Goal: Task Accomplishment & Management: Manage account settings

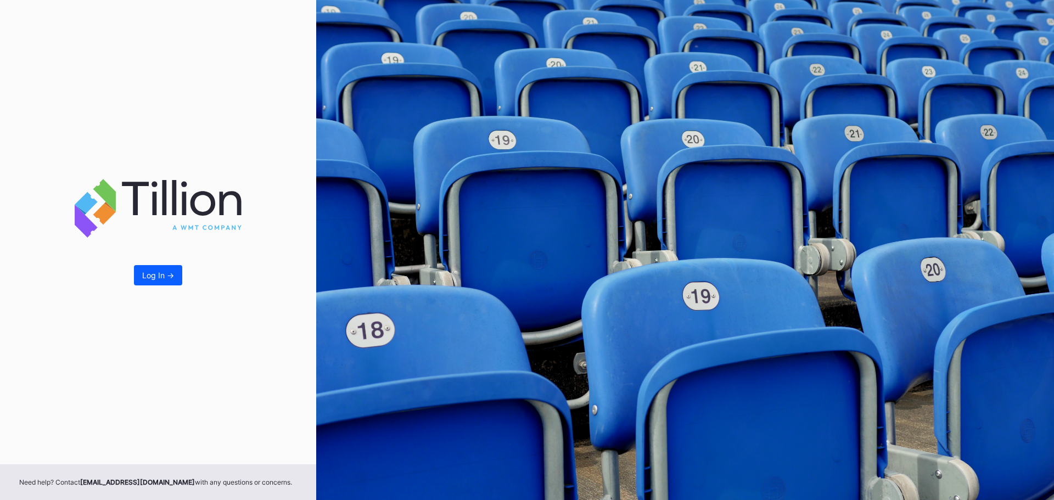
click at [175, 284] on button "Log In ->" at bounding box center [158, 275] width 48 height 20
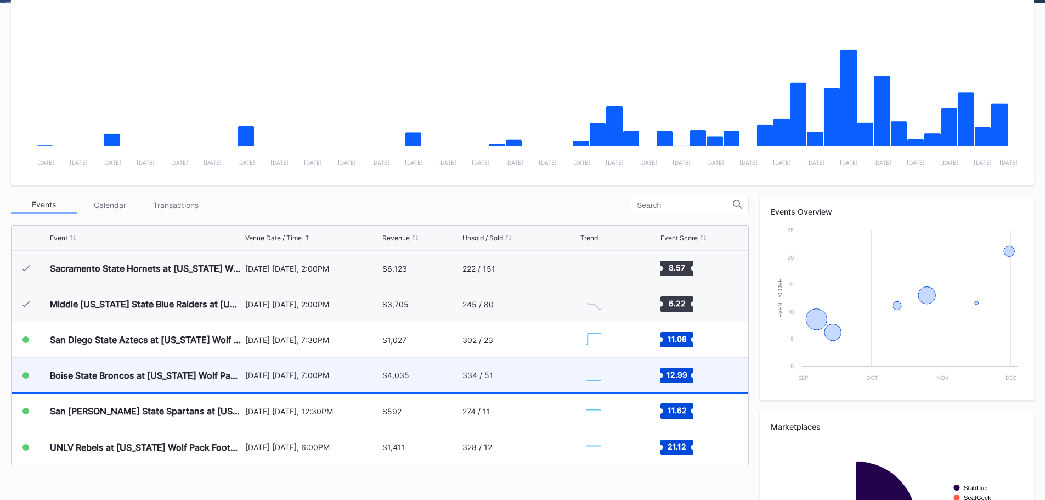
scroll to position [274, 0]
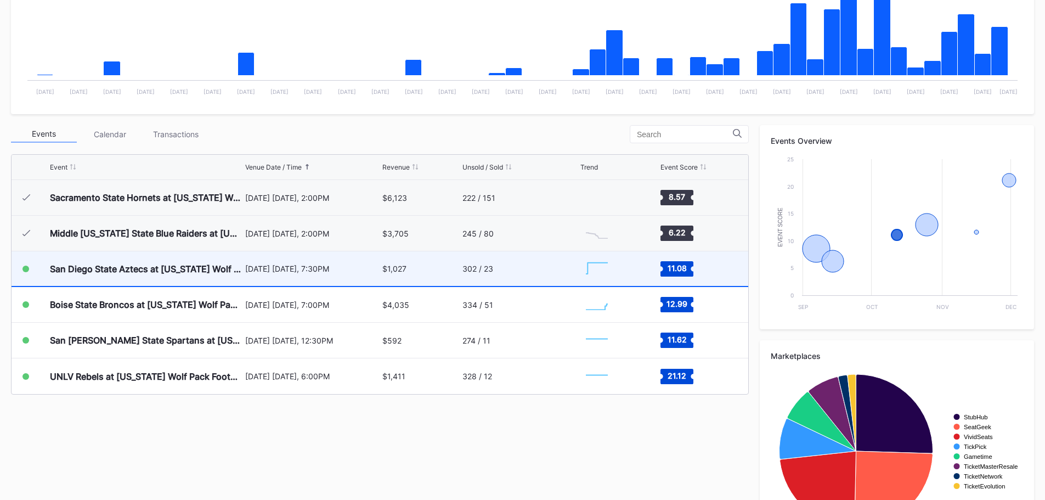
click at [114, 276] on div "San Diego State Aztecs at [US_STATE] Wolf Pack Football" at bounding box center [146, 268] width 193 height 35
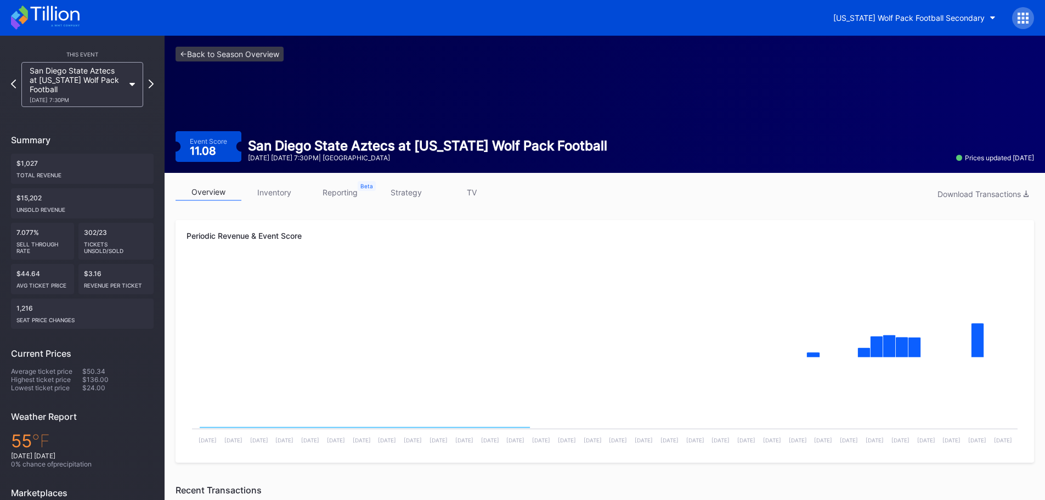
drag, startPoint x: 334, startPoint y: 207, endPoint x: 333, endPoint y: 222, distance: 14.8
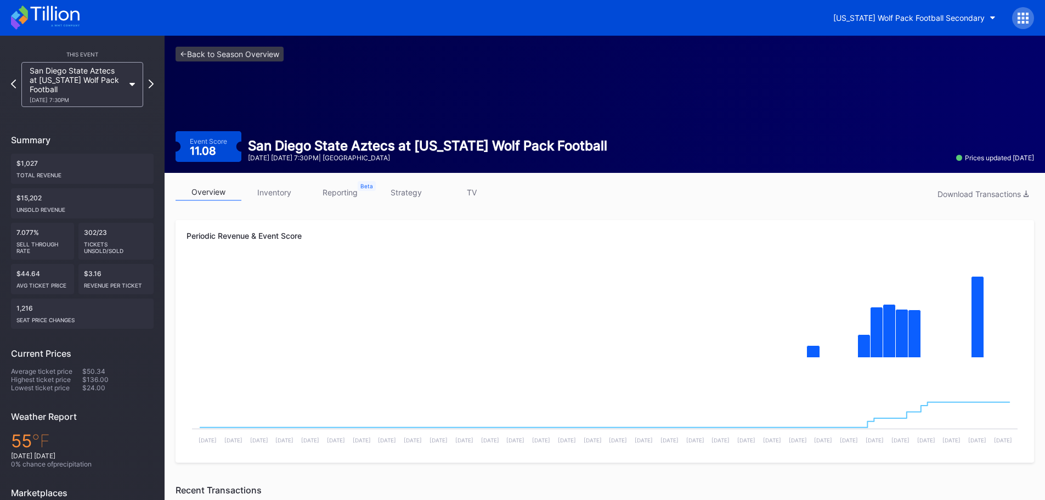
click at [276, 198] on link "inventory" at bounding box center [274, 192] width 66 height 17
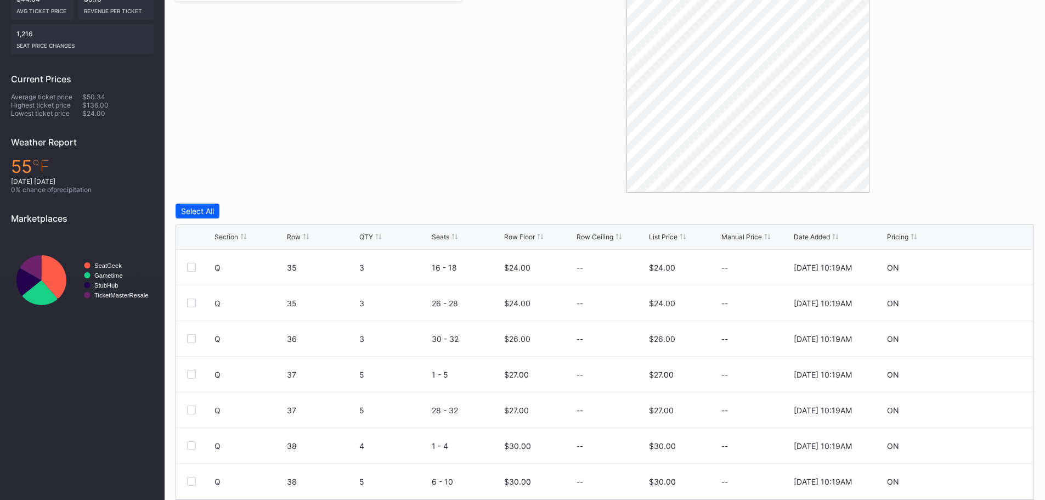
scroll to position [312, 0]
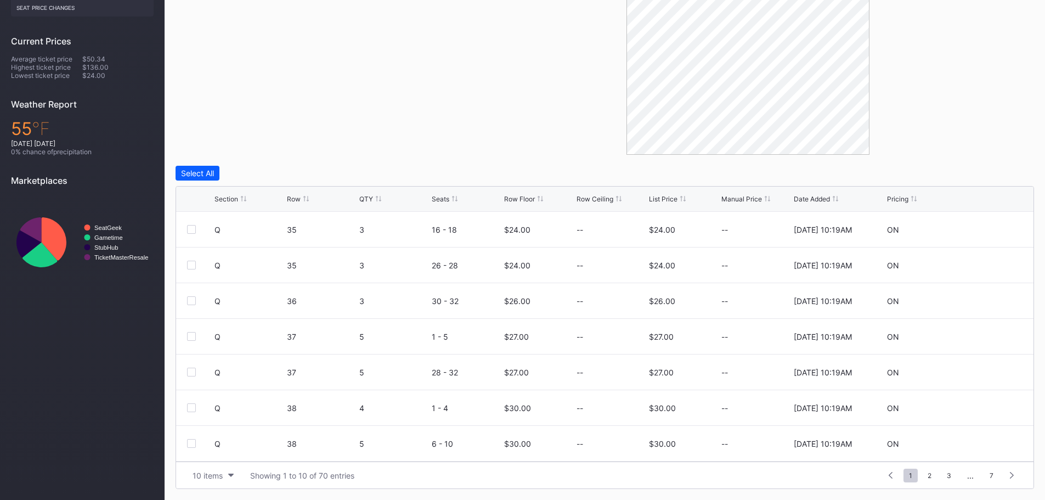
click at [525, 198] on div "Row Floor" at bounding box center [519, 199] width 31 height 8
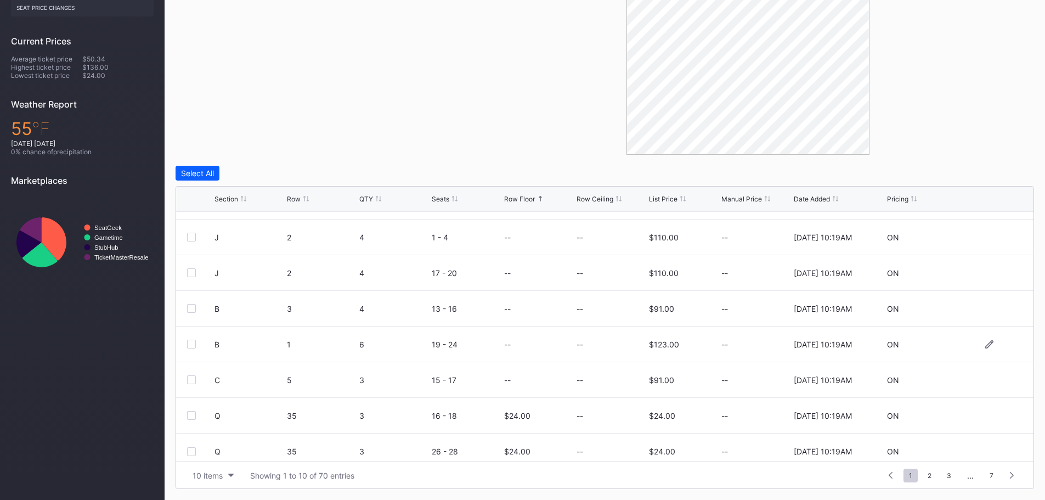
scroll to position [107, 0]
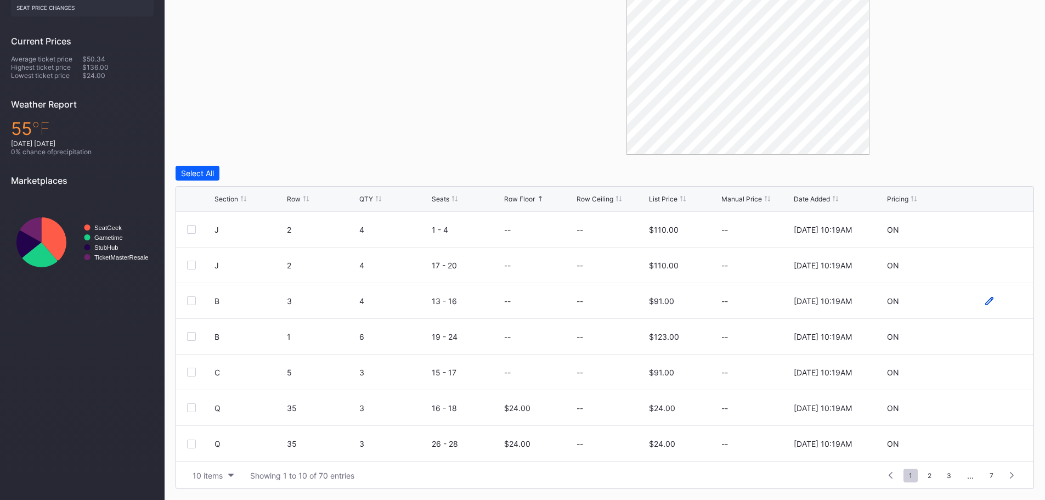
click at [986, 299] on icon at bounding box center [990, 300] width 8 height 8
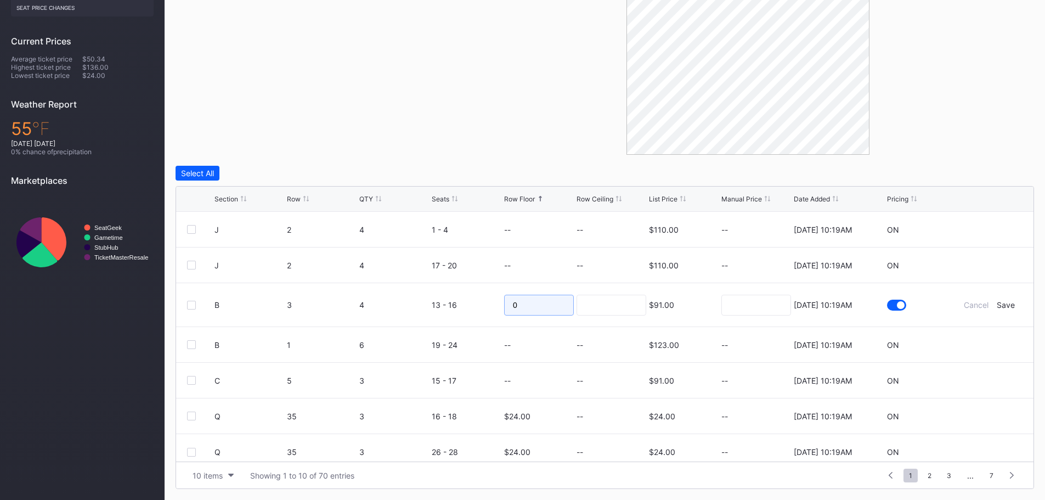
drag, startPoint x: 521, startPoint y: 305, endPoint x: 513, endPoint y: 306, distance: 8.3
click at [514, 305] on input "0" at bounding box center [539, 305] width 70 height 21
type input "75"
click at [549, 273] on div "--" at bounding box center [539, 265] width 70 height 35
click at [997, 307] on div "Save" at bounding box center [1006, 304] width 18 height 9
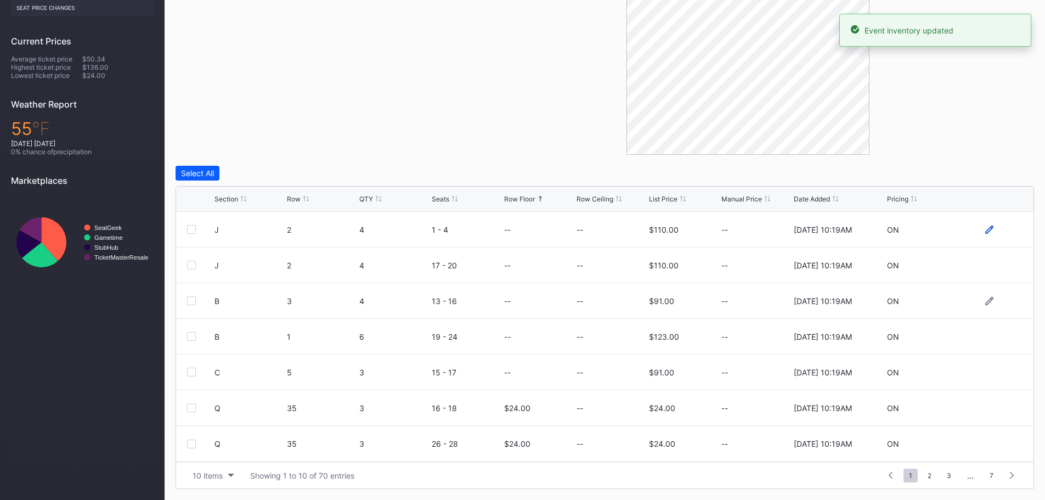
scroll to position [0, 0]
click at [986, 334] on icon at bounding box center [990, 336] width 8 height 8
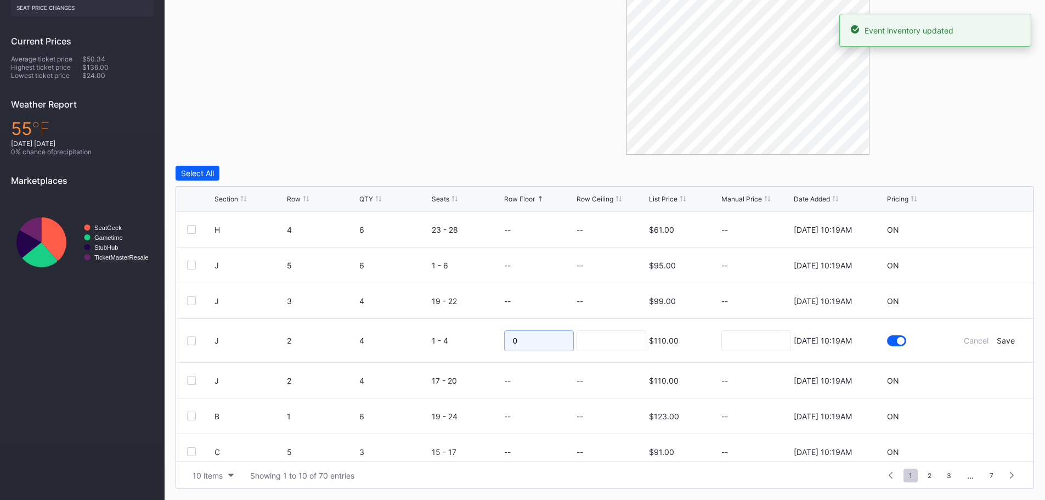
drag, startPoint x: 543, startPoint y: 342, endPoint x: 443, endPoint y: 341, distance: 99.9
click at [443, 341] on form "J 2 4 1 - 4 0 $110.00 8/20/2025 10:19AM Cancel Save" at bounding box center [619, 340] width 808 height 43
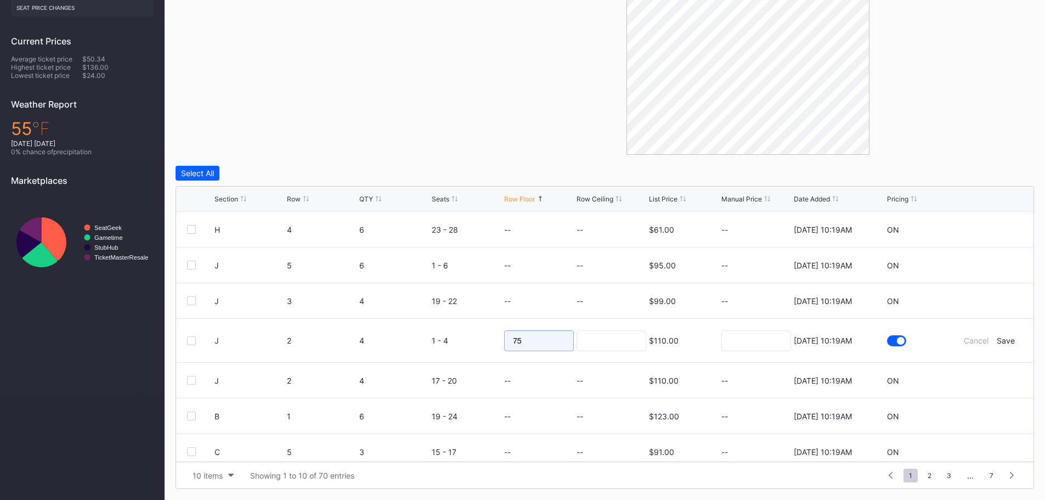
drag, startPoint x: 550, startPoint y: 340, endPoint x: 485, endPoint y: 351, distance: 66.7
click at [485, 351] on form "J 2 4 1 - 4 75 $110.00 8/20/2025 10:19AM Cancel Save" at bounding box center [619, 340] width 808 height 43
type input "50"
click at [617, 338] on input at bounding box center [612, 340] width 70 height 21
click at [1007, 340] on div "Save" at bounding box center [1006, 340] width 18 height 9
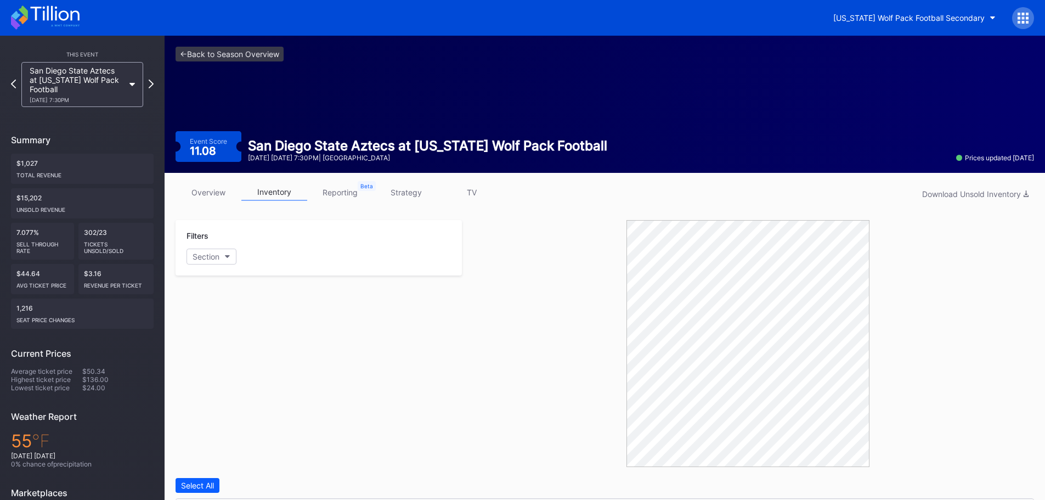
click at [62, 27] on icon at bounding box center [45, 17] width 69 height 24
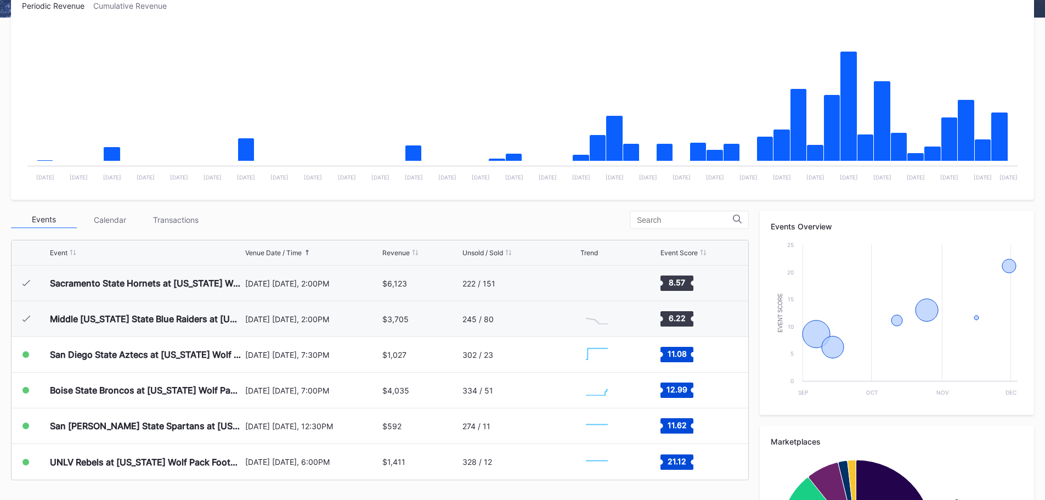
scroll to position [330, 0]
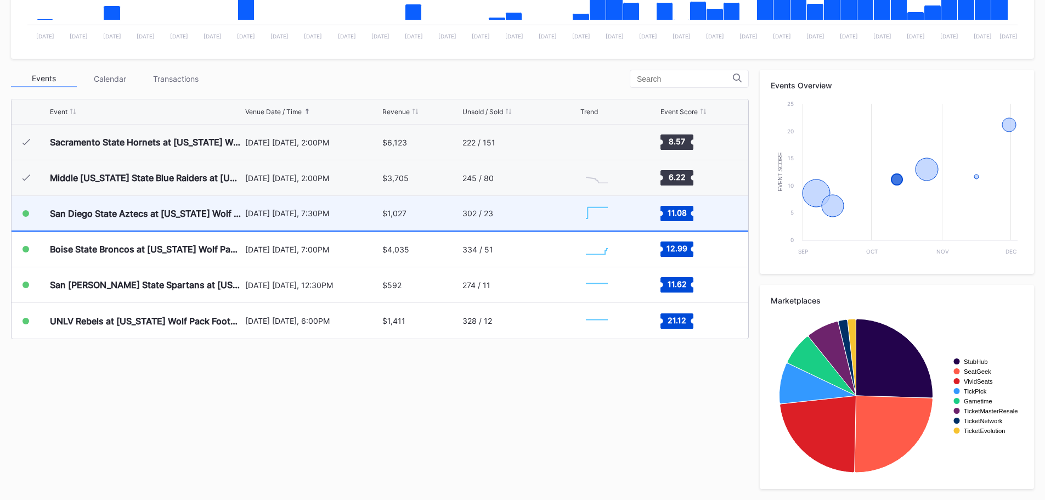
click at [279, 210] on div "[DATE] [DATE], 7:30PM" at bounding box center [312, 213] width 135 height 9
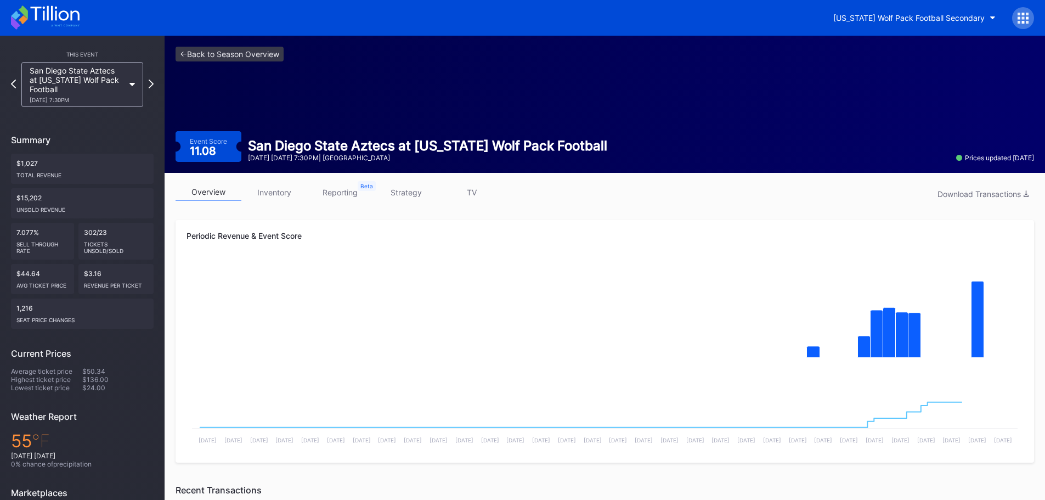
click at [278, 193] on link "inventory" at bounding box center [274, 192] width 66 height 17
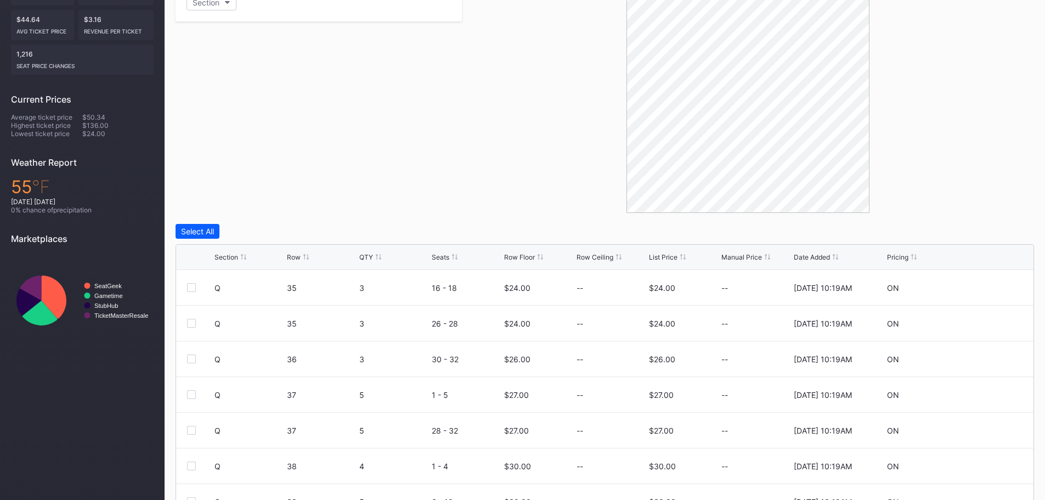
scroll to position [312, 0]
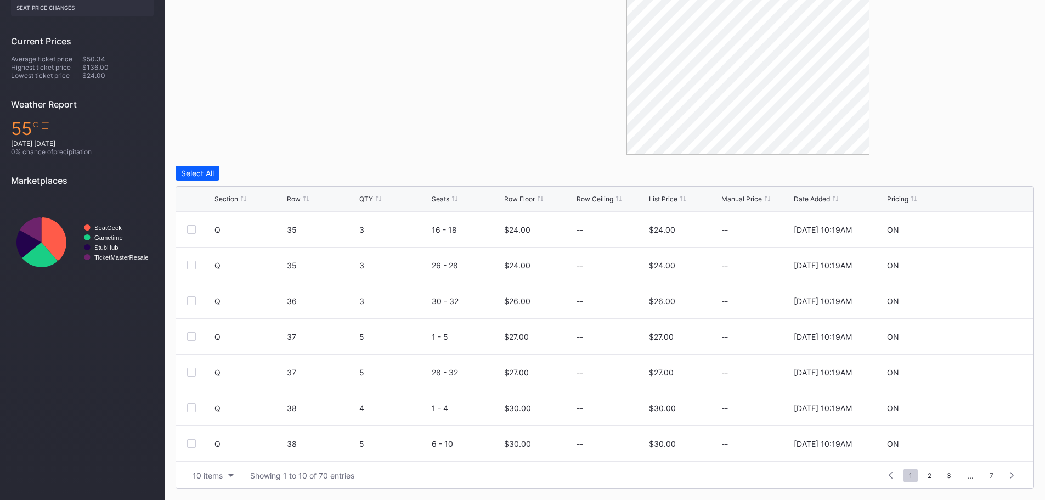
click at [523, 200] on div "Row Floor" at bounding box center [519, 199] width 31 height 8
click at [986, 229] on icon at bounding box center [990, 229] width 8 height 8
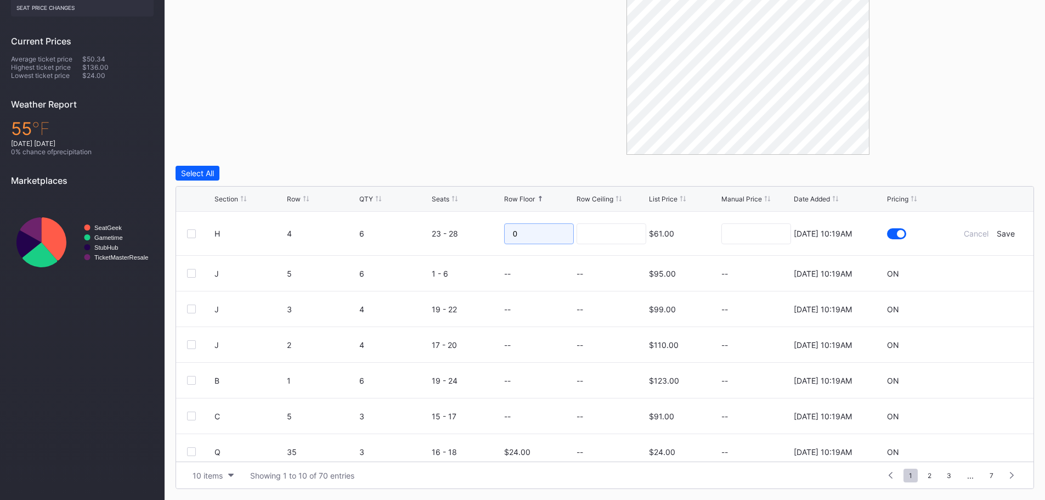
drag, startPoint x: 520, startPoint y: 233, endPoint x: 490, endPoint y: 237, distance: 30.9
click at [490, 237] on form "H 4 6 23 - 28 0 $61.00 8/20/2025 10:19AM Cancel Save" at bounding box center [619, 233] width 808 height 43
type input "50"
click at [620, 224] on input at bounding box center [612, 233] width 70 height 21
click at [1007, 231] on div "Save" at bounding box center [1006, 233] width 18 height 9
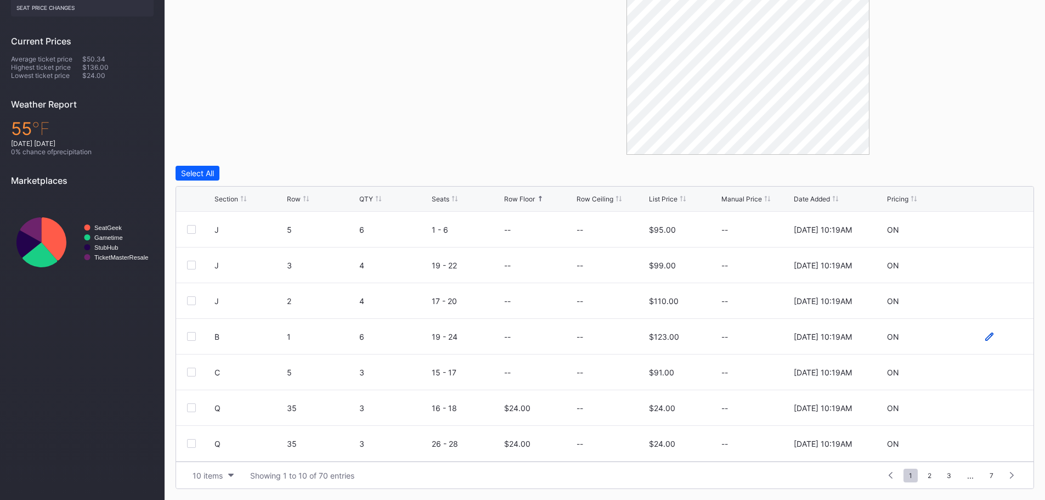
click at [986, 335] on icon at bounding box center [990, 336] width 8 height 8
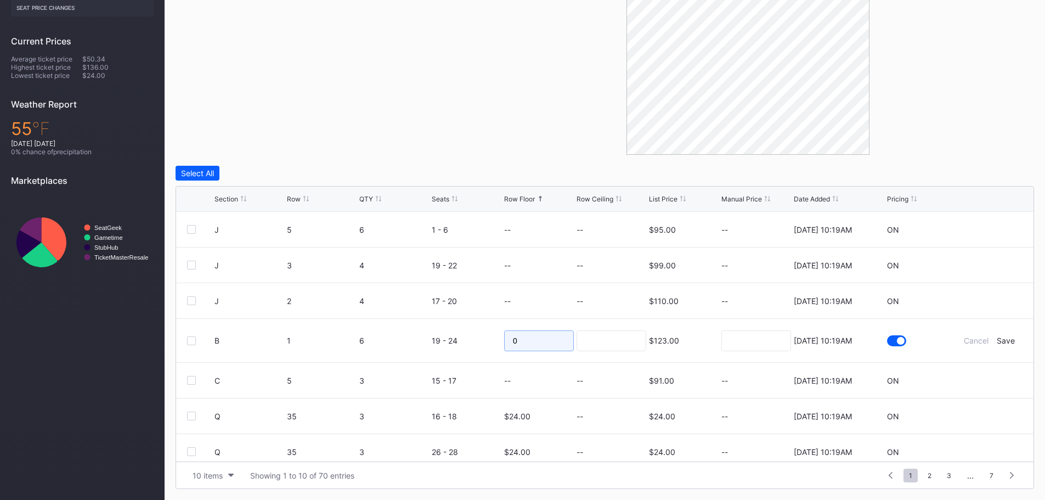
drag, startPoint x: 486, startPoint y: 341, endPoint x: 462, endPoint y: 341, distance: 24.1
click at [462, 341] on form "B 1 6 19 - 24 0 $123.00 8/20/2025 10:19AM Cancel Save" at bounding box center [619, 340] width 808 height 43
type input "50"
click at [593, 336] on input at bounding box center [612, 340] width 70 height 21
click at [1002, 342] on div "Save" at bounding box center [1006, 340] width 18 height 9
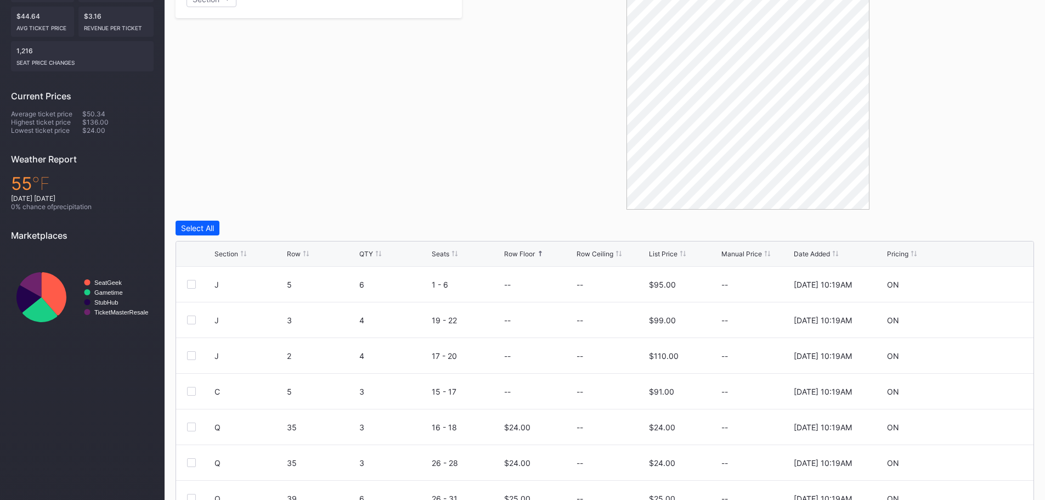
scroll to position [0, 0]
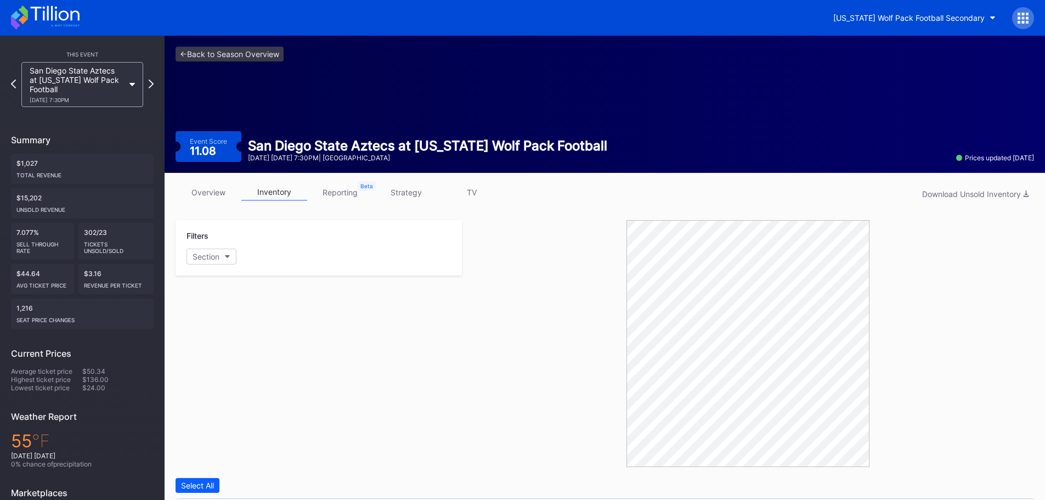
click at [59, 23] on icon at bounding box center [45, 17] width 69 height 24
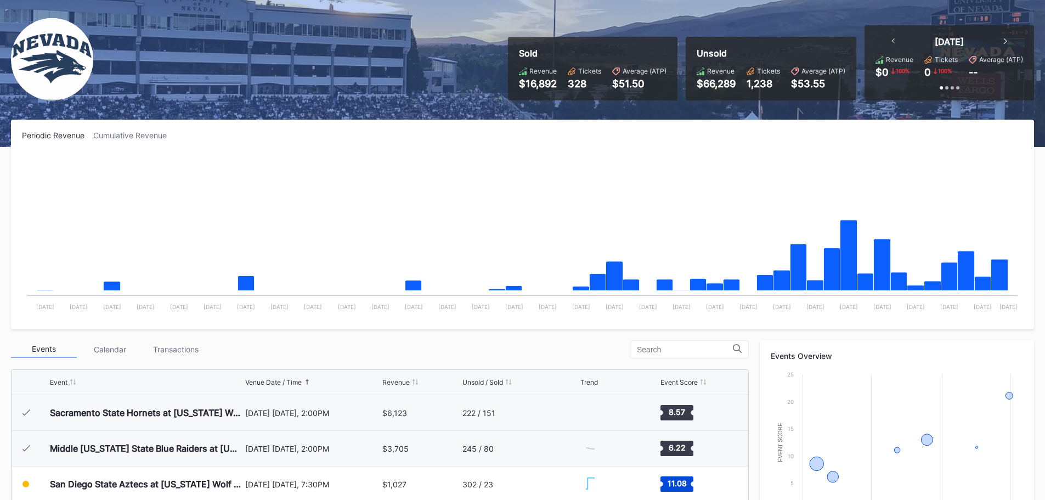
scroll to position [329, 0]
